Goal: Information Seeking & Learning: Learn about a topic

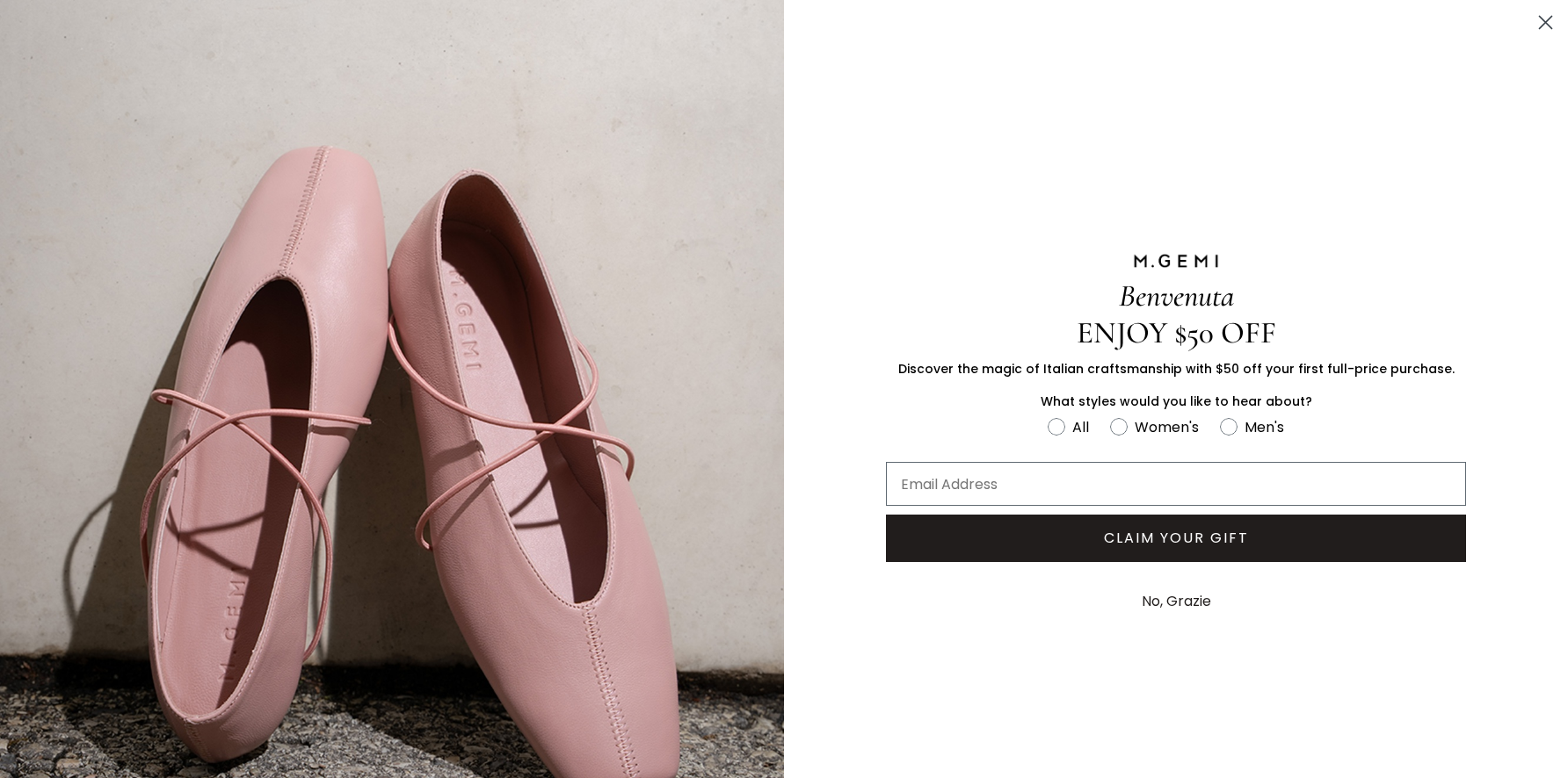
click at [1547, 26] on circle "Close dialog" at bounding box center [1545, 22] width 29 height 29
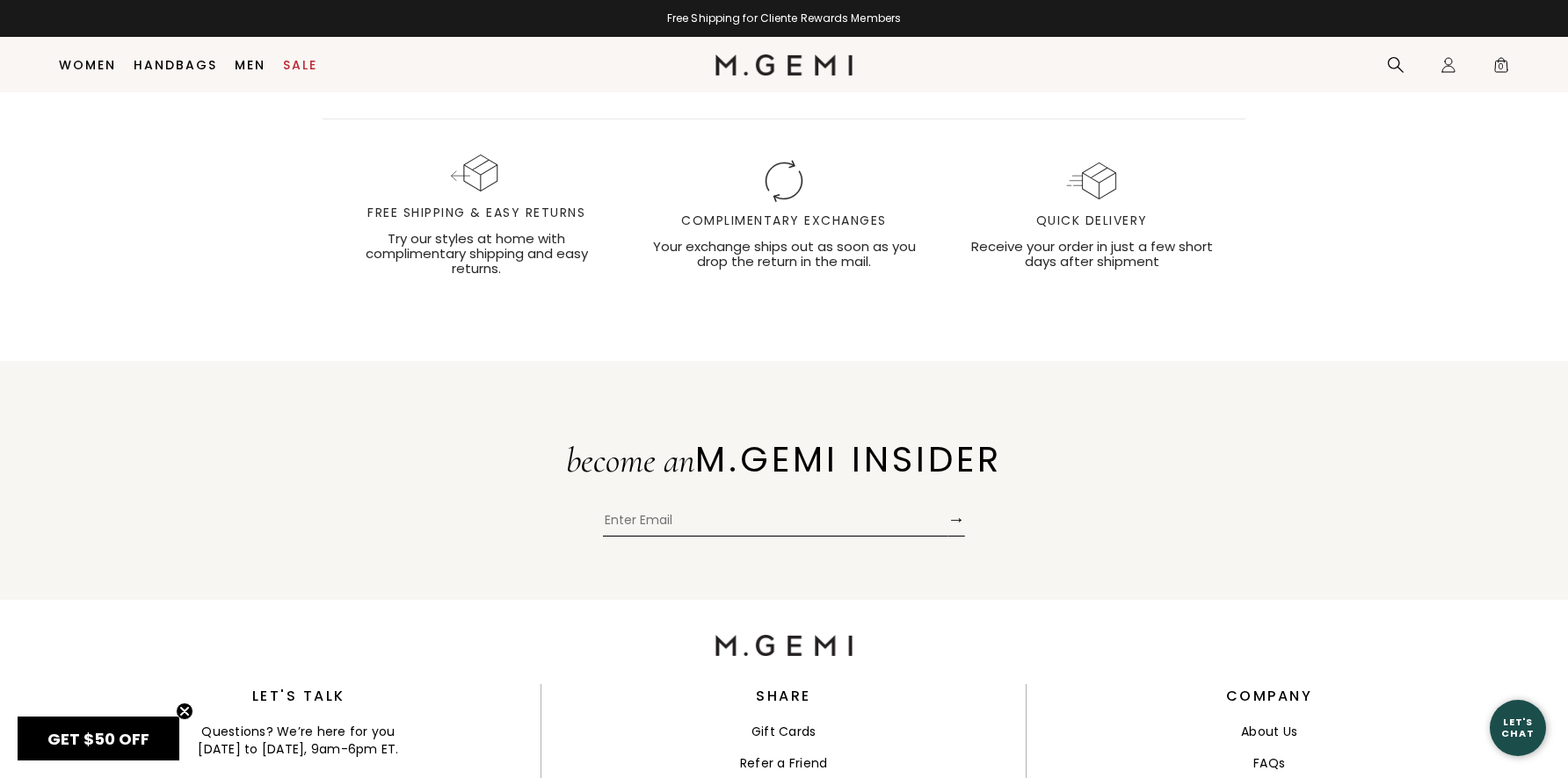
scroll to position [5053, 0]
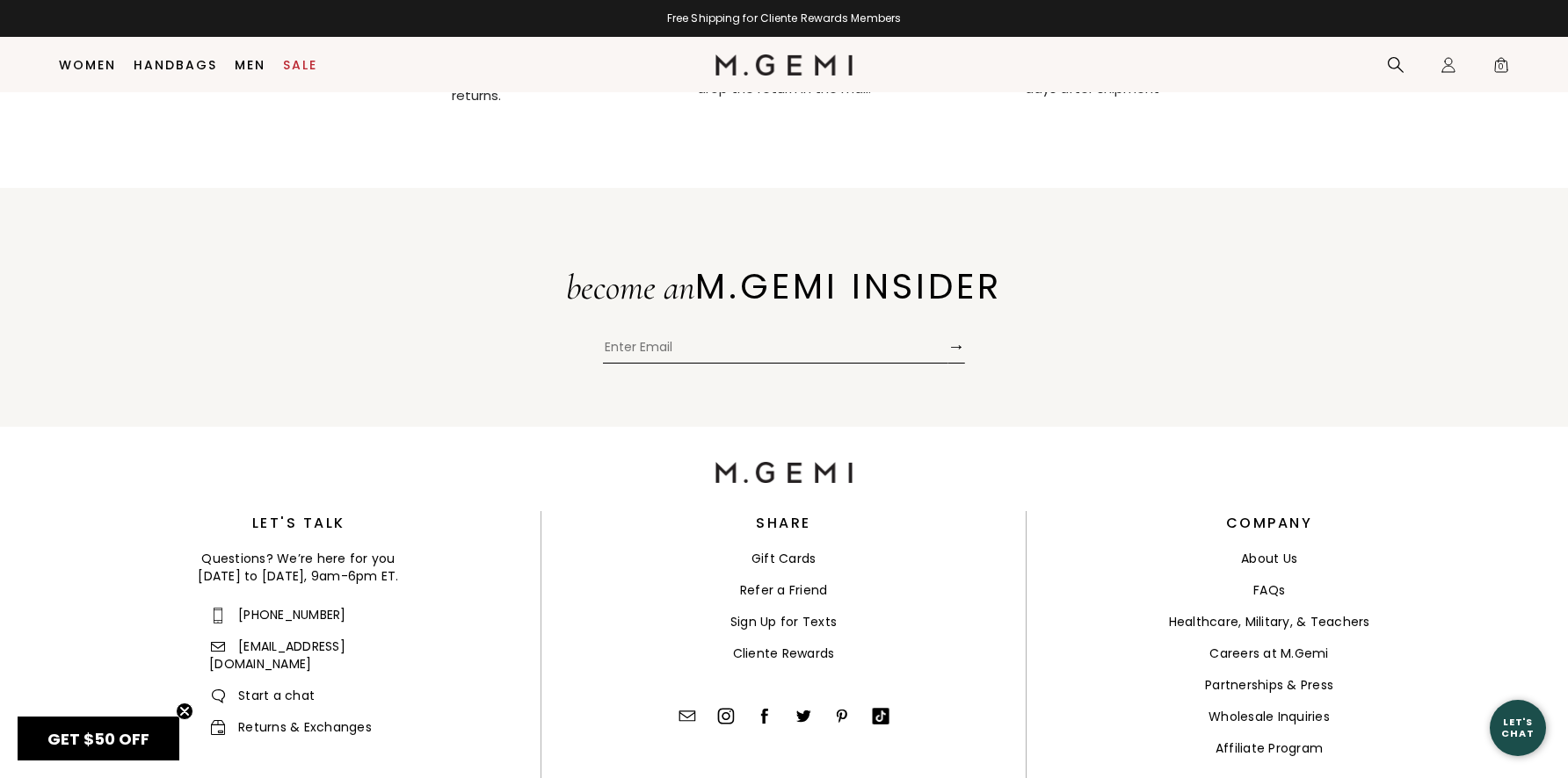
click at [1273, 581] on link "FAQs" at bounding box center [1269, 590] width 32 height 18
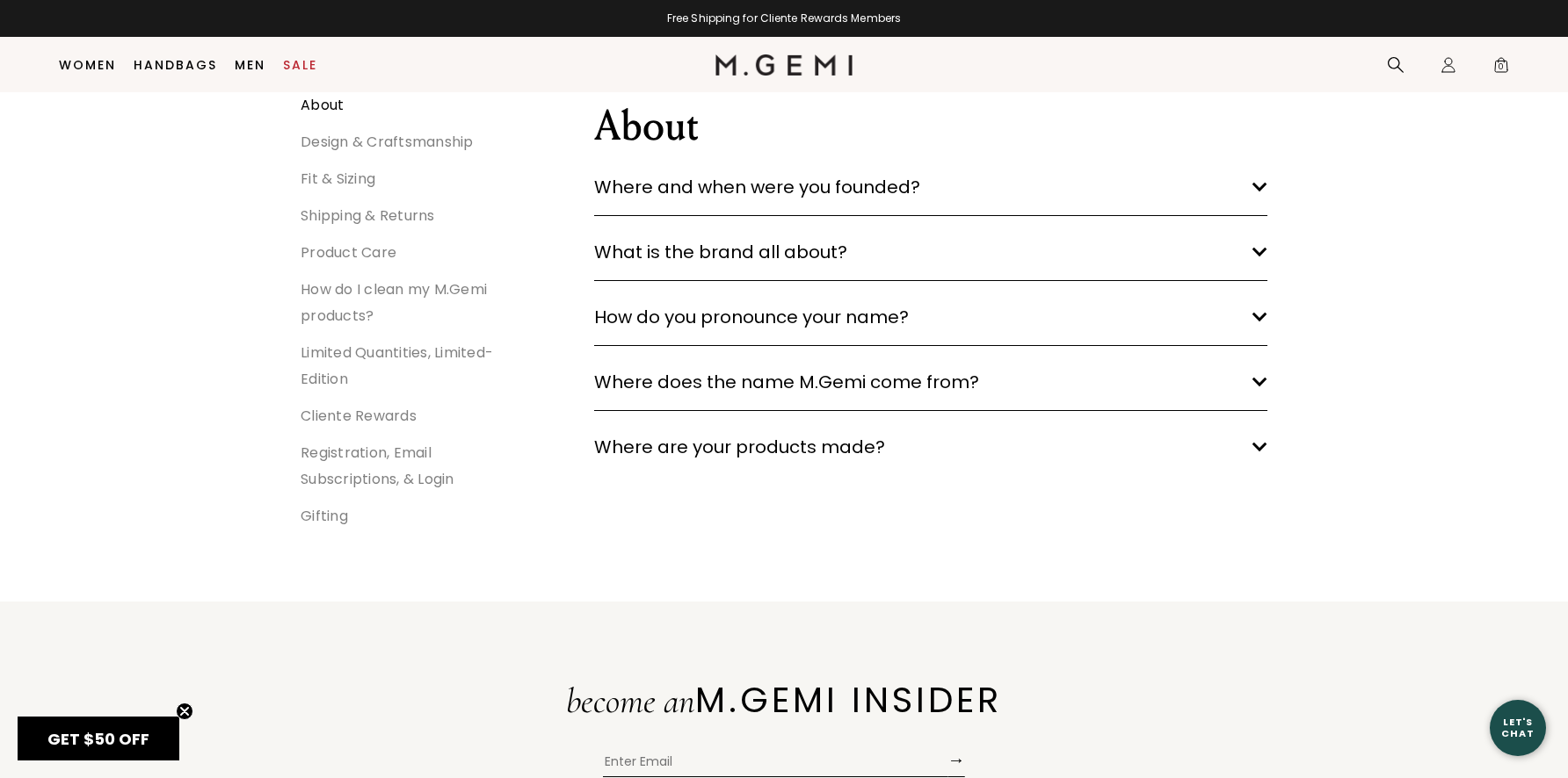
scroll to position [271, 0]
click at [1234, 323] on h3 "How do you pronounce your name? arrow down" at bounding box center [930, 319] width 673 height 28
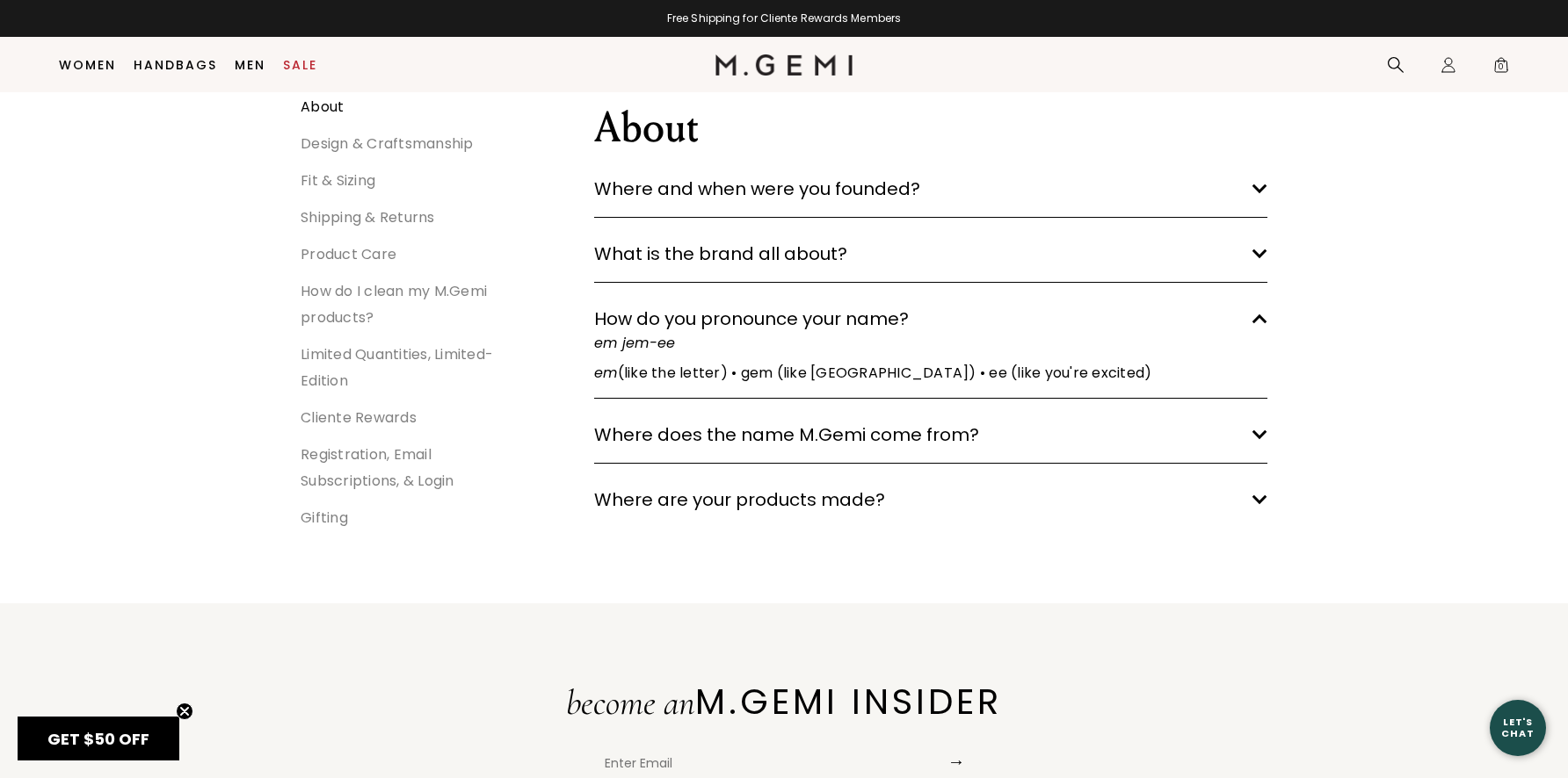
click at [1208, 503] on h3 "Where are your products made? arrow down" at bounding box center [930, 500] width 673 height 28
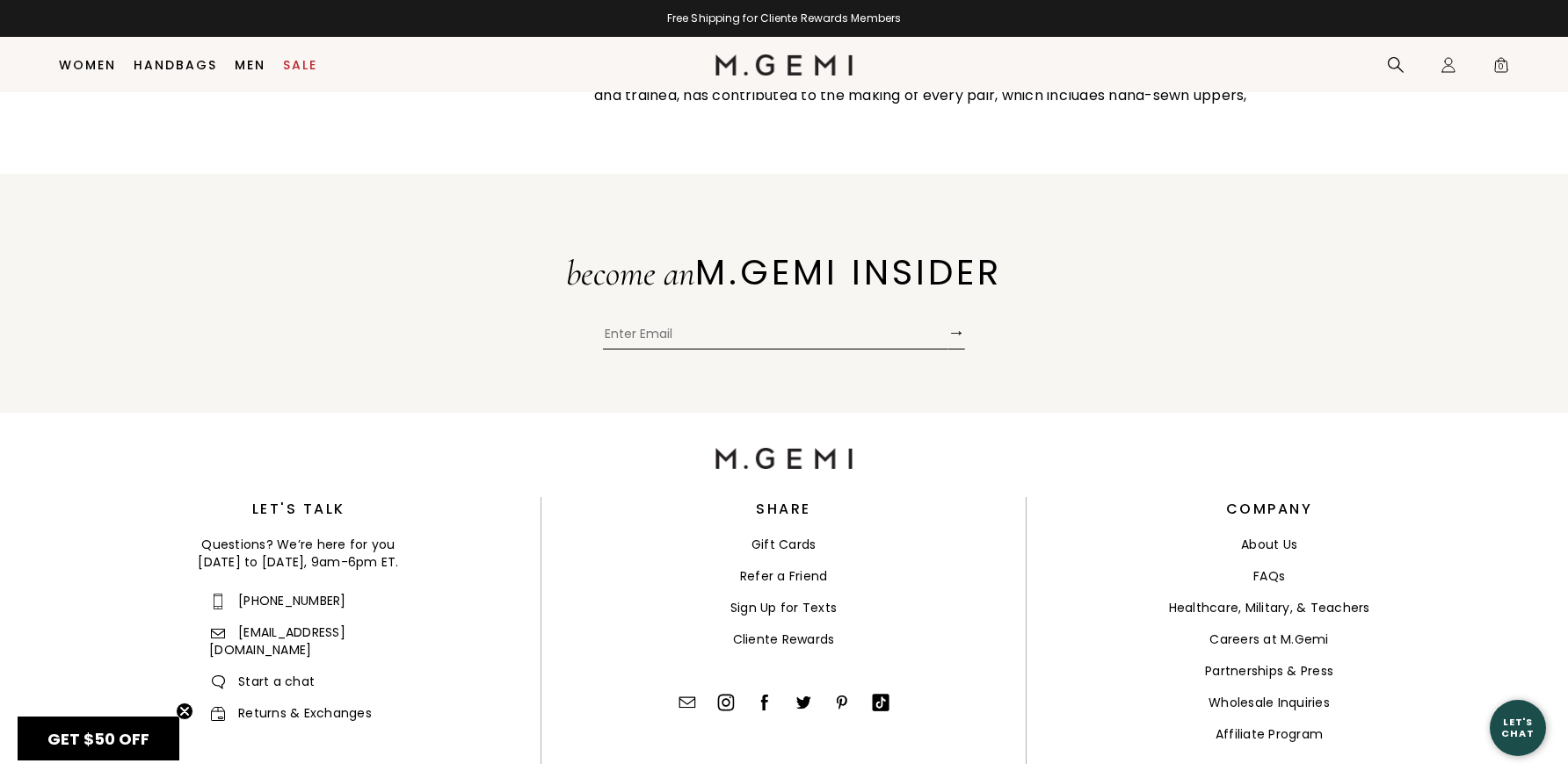
scroll to position [915, 0]
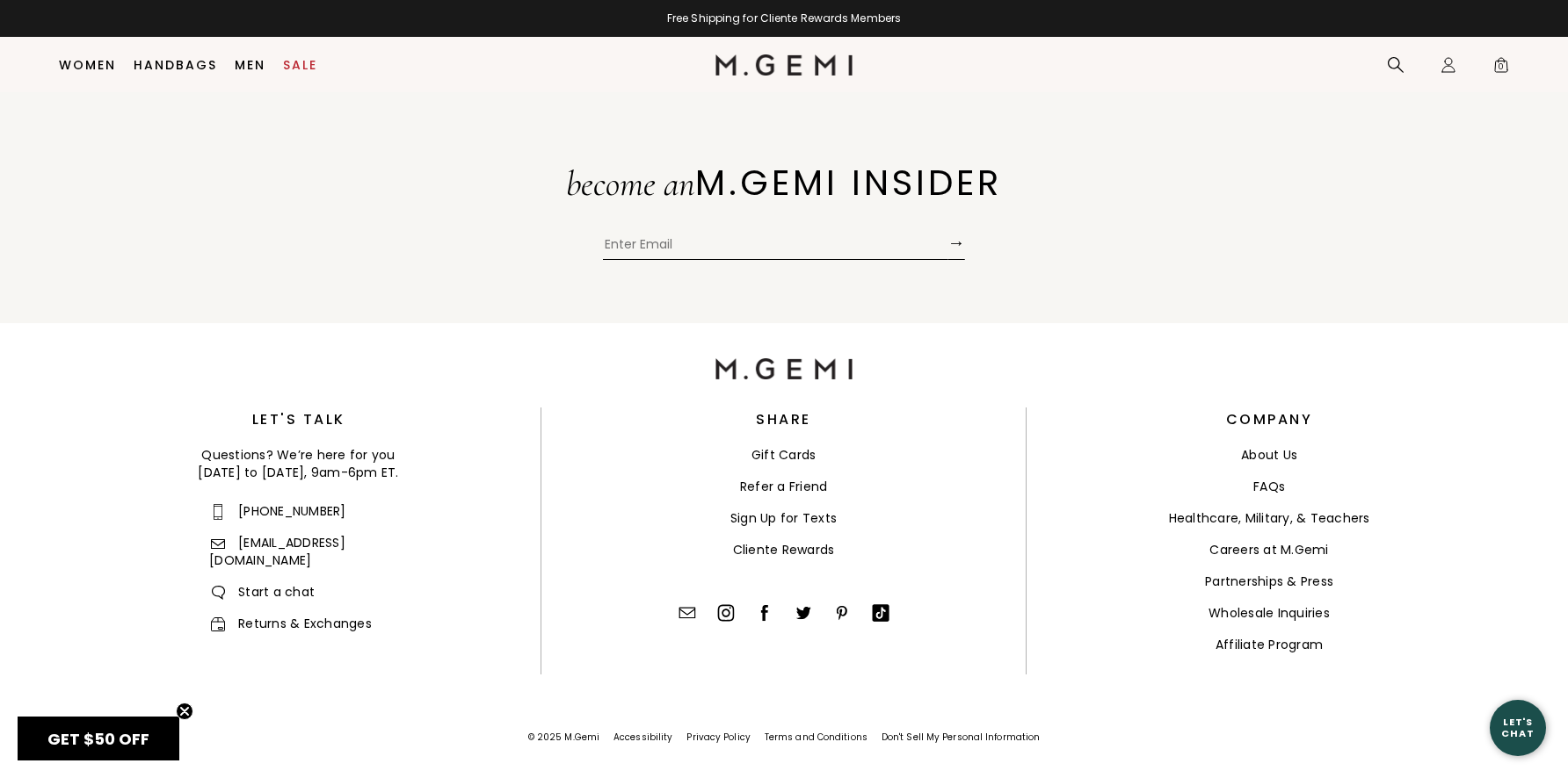
click at [1275, 456] on link "About Us" at bounding box center [1269, 455] width 56 height 18
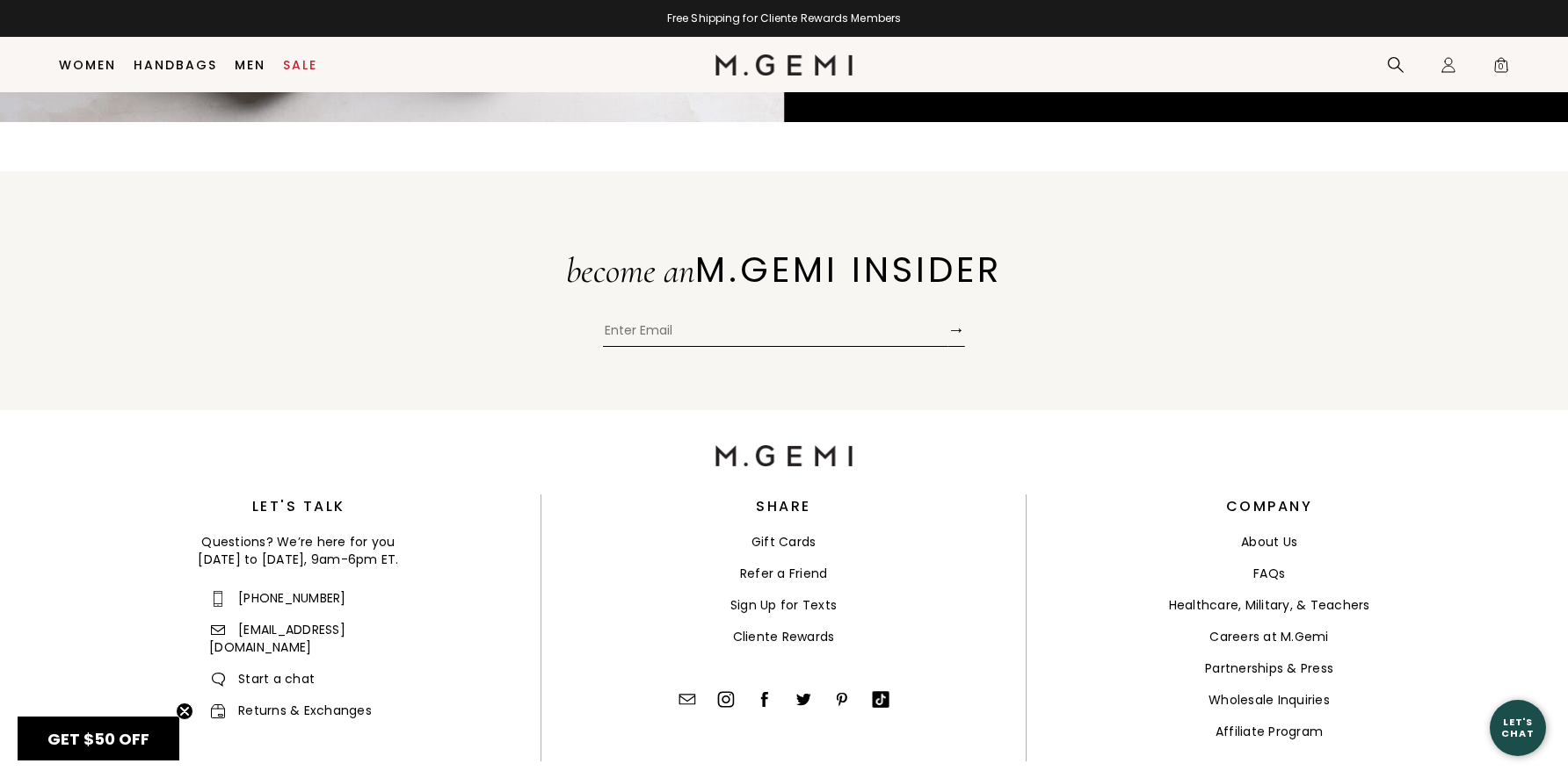
scroll to position [5079, 0]
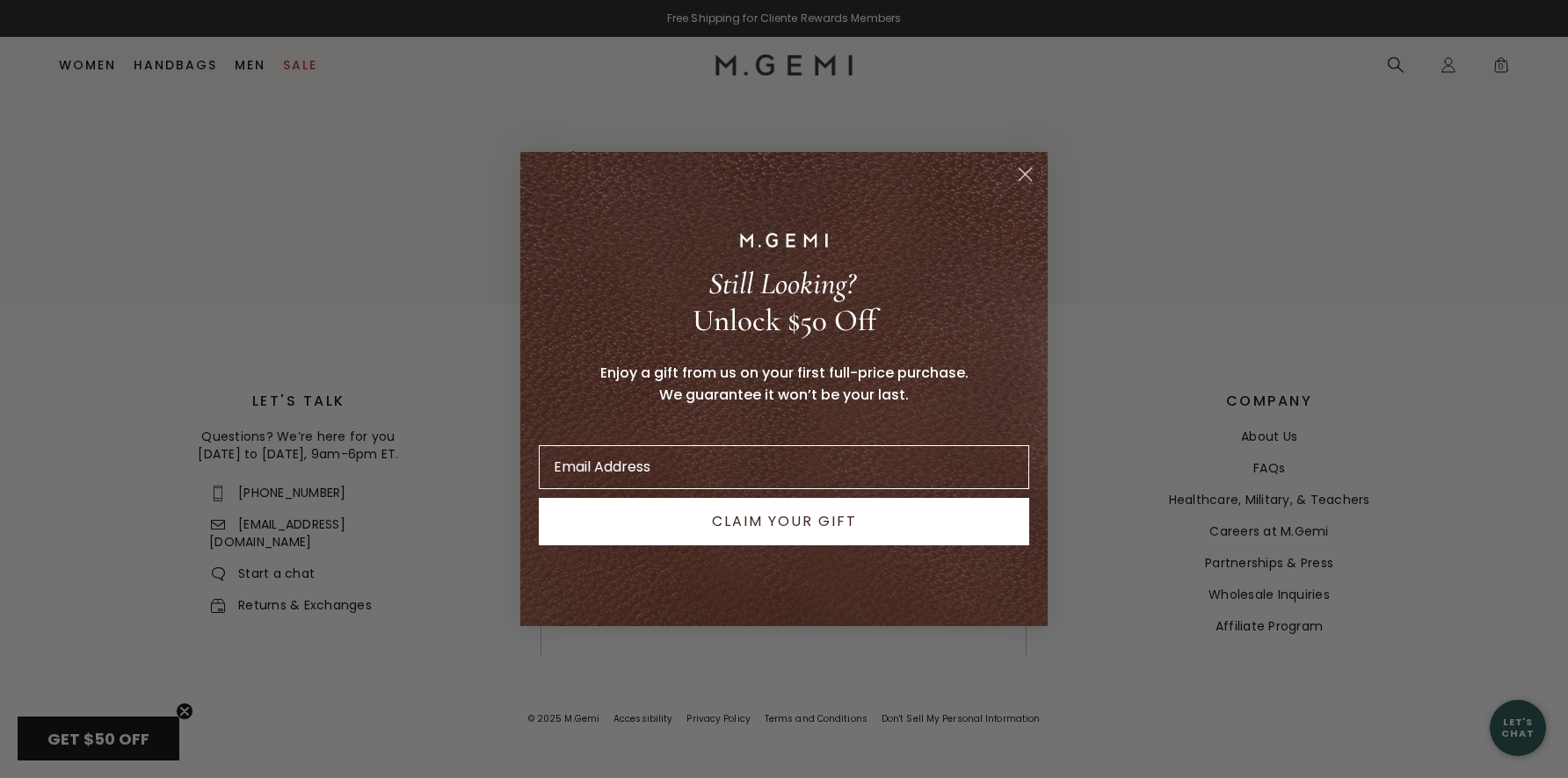
click at [375, 148] on div "Close dialog Still Looking? Unlock $50 Off Enjoy a gift from us on your first f…" at bounding box center [784, 389] width 1568 height 778
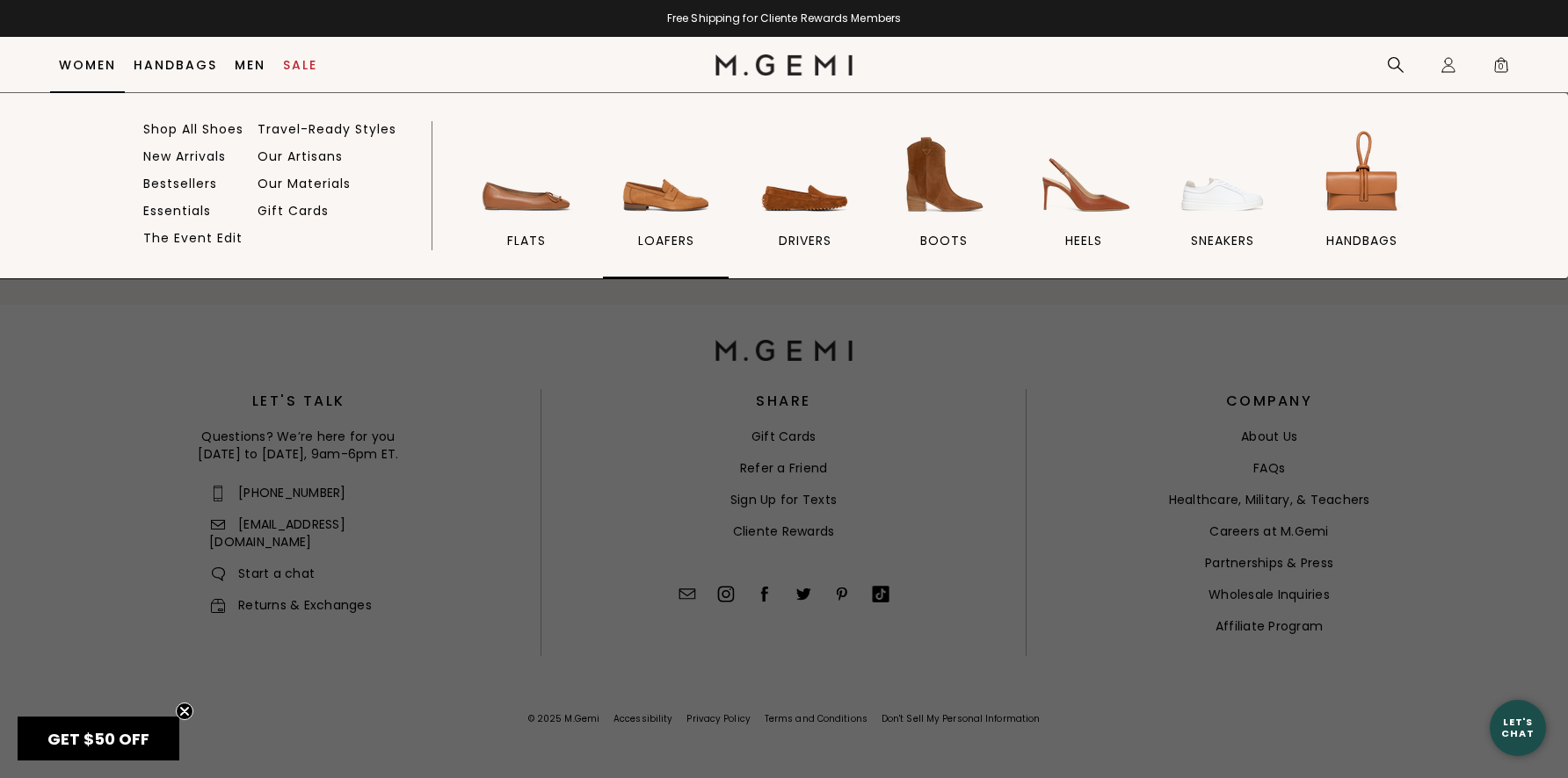
click at [682, 193] on img at bounding box center [666, 175] width 98 height 98
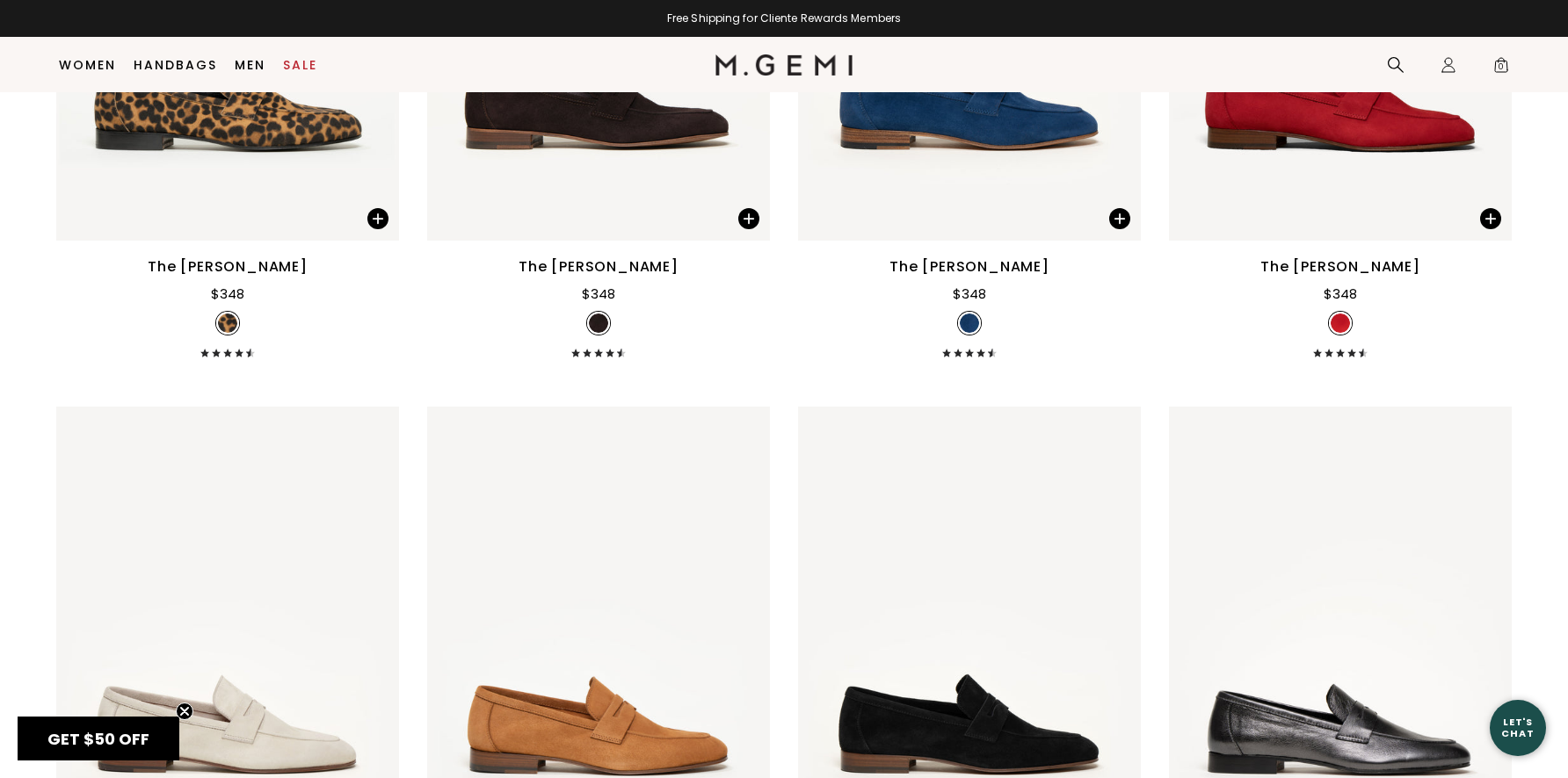
scroll to position [2149, 0]
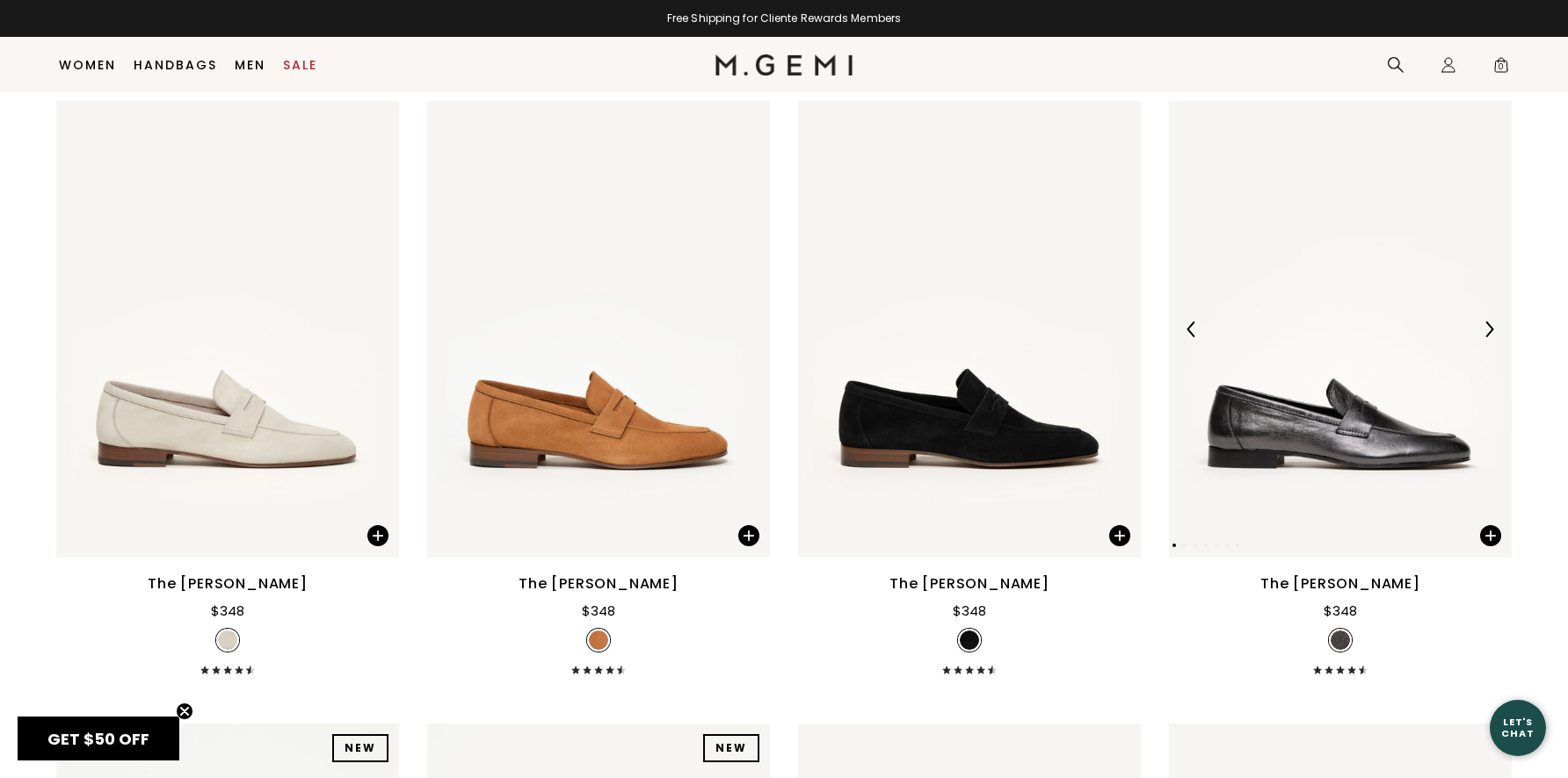
click at [1484, 316] on div at bounding box center [1489, 330] width 28 height 28
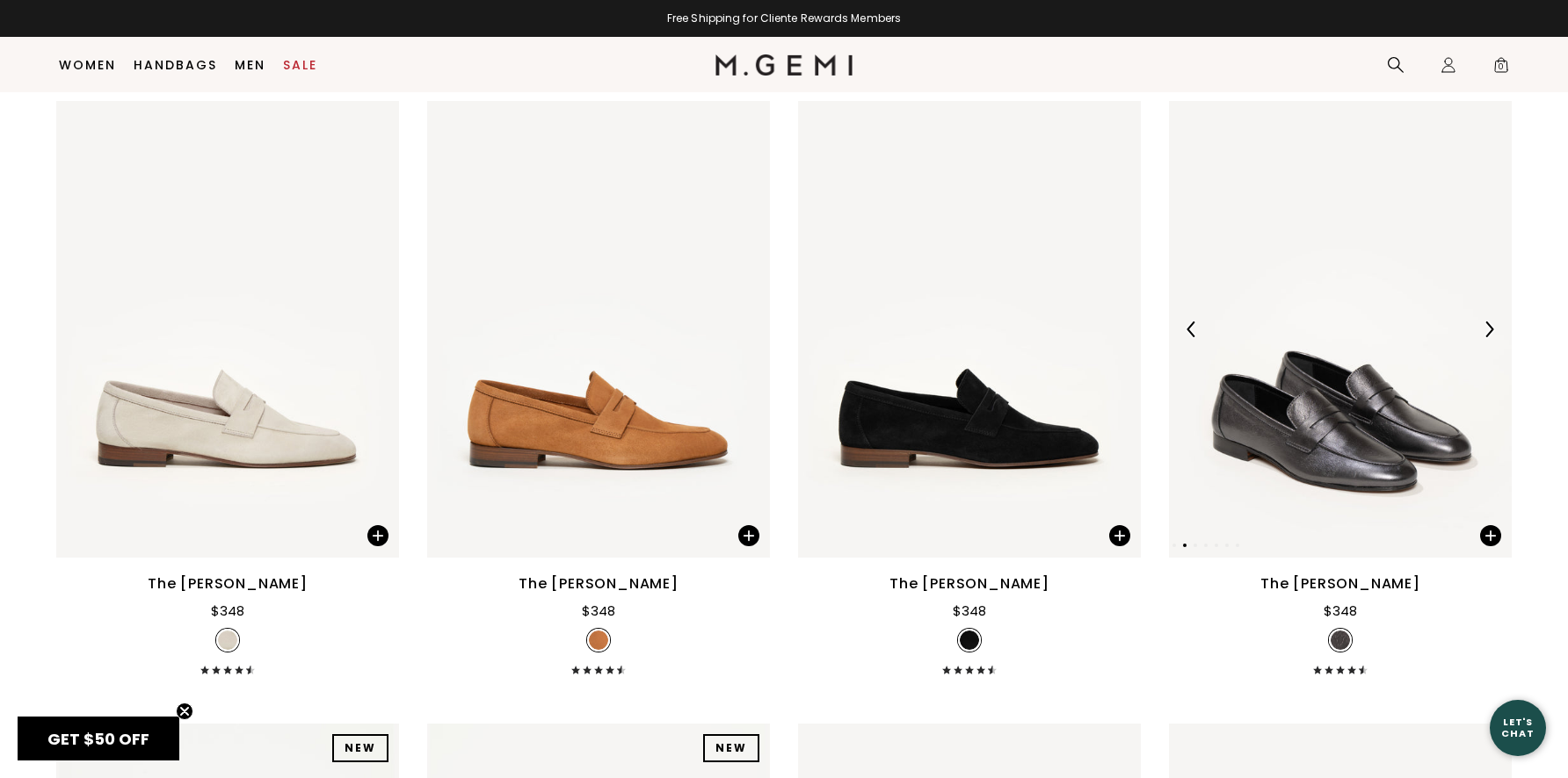
click at [1484, 316] on div at bounding box center [1489, 330] width 28 height 28
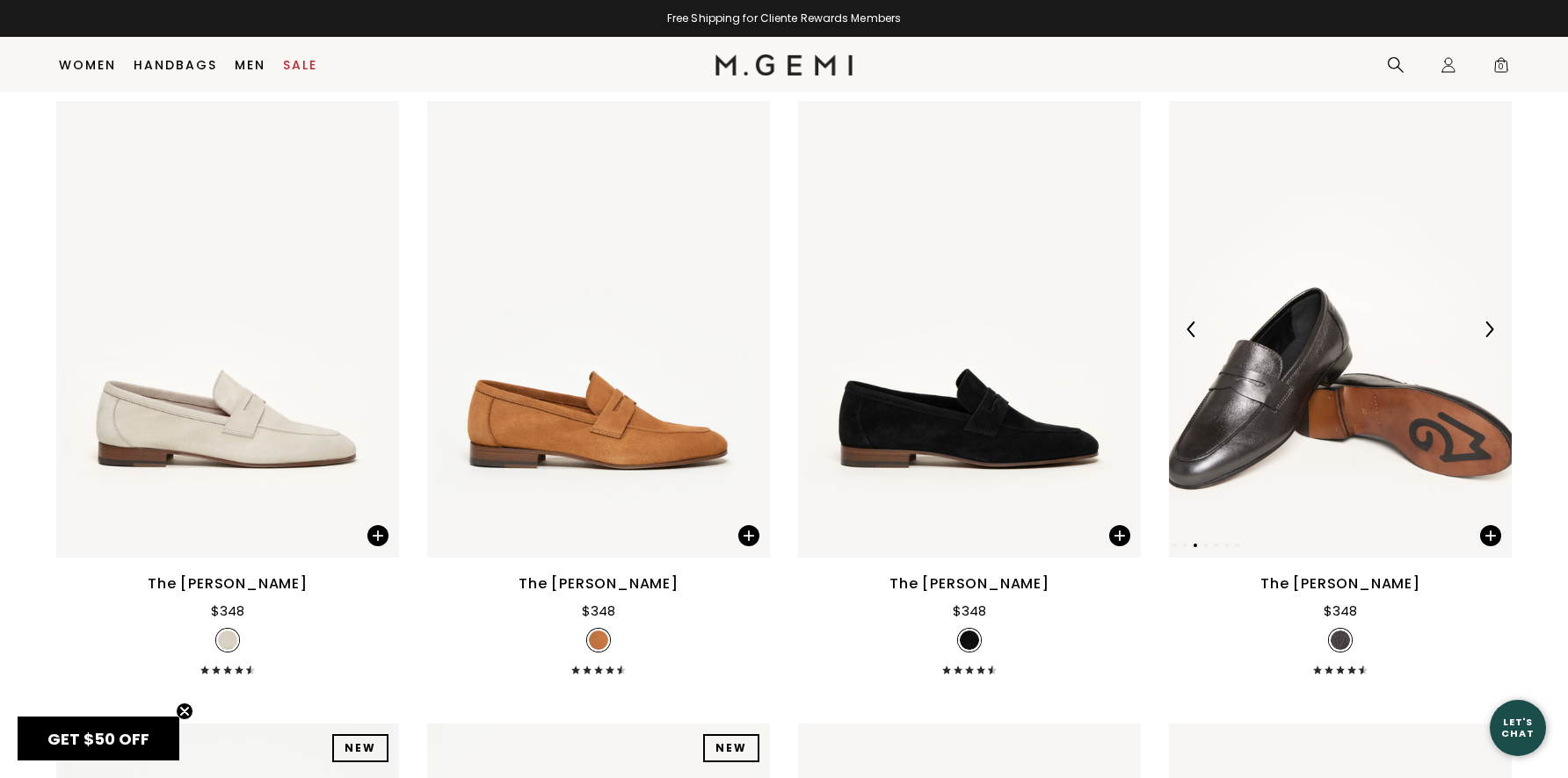
click at [1484, 316] on div at bounding box center [1489, 330] width 28 height 28
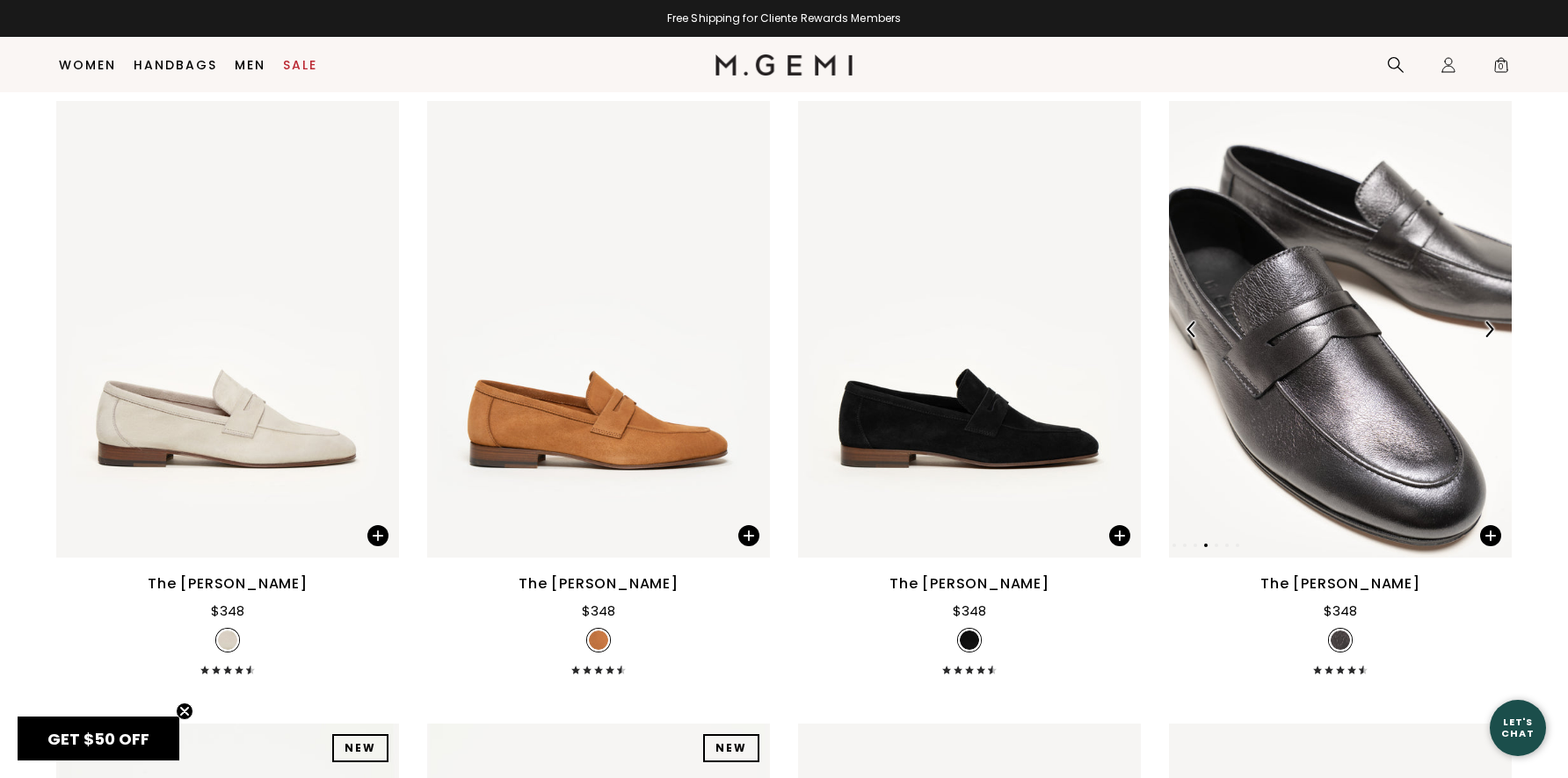
click at [1484, 316] on div at bounding box center [1489, 330] width 28 height 28
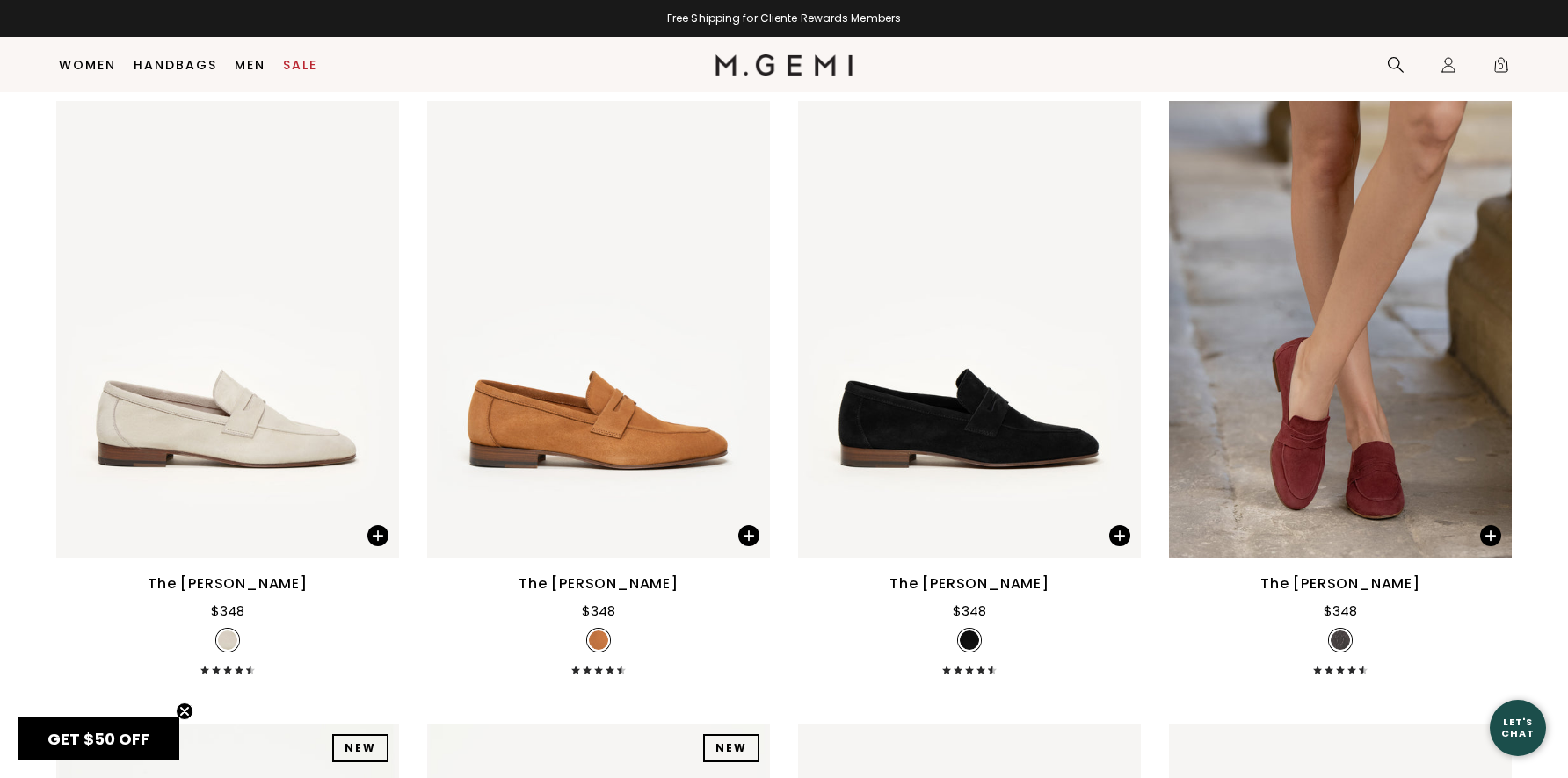
scroll to position [2697, 0]
